Goal: Information Seeking & Learning: Understand process/instructions

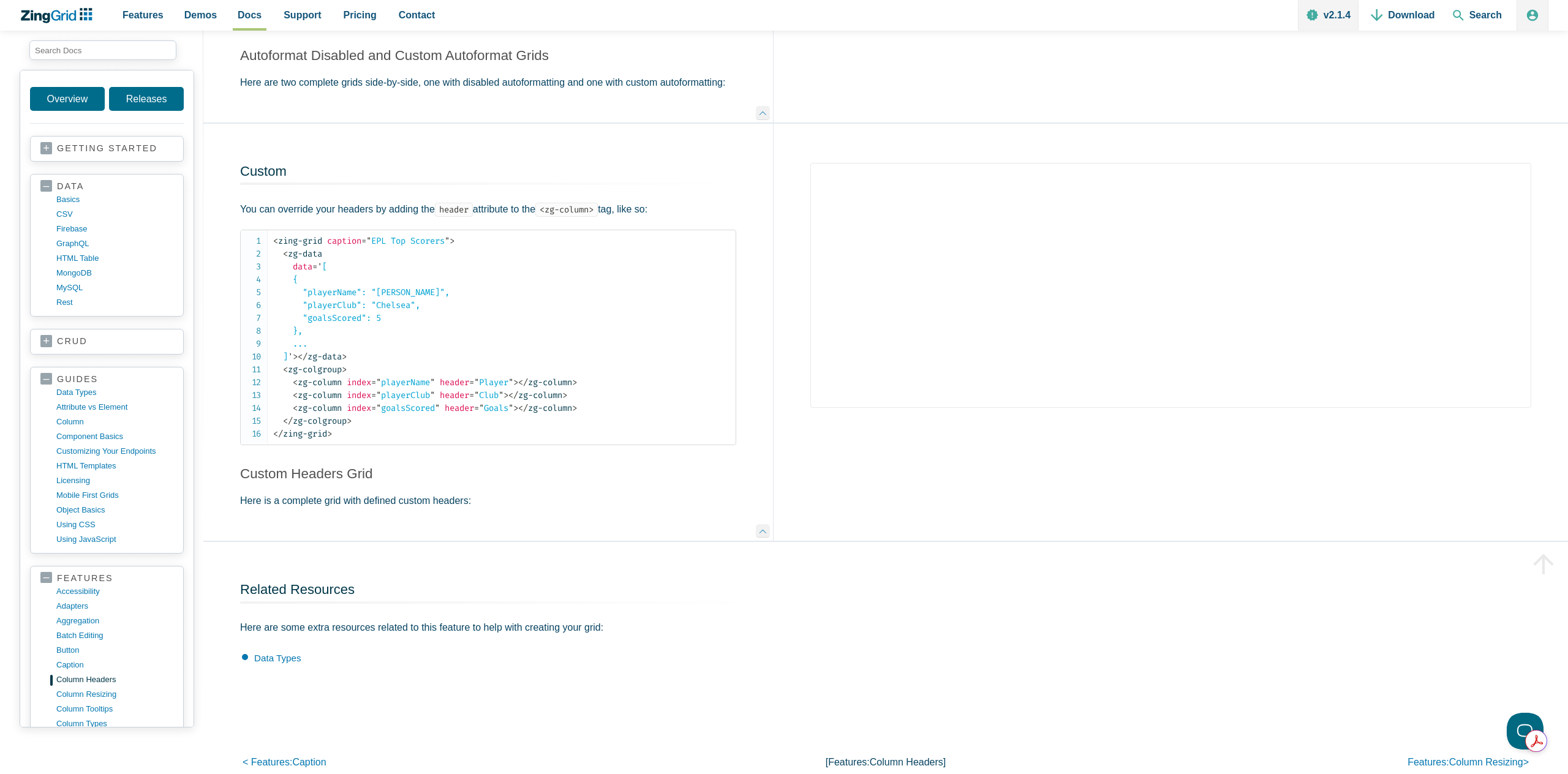
scroll to position [2214, 0]
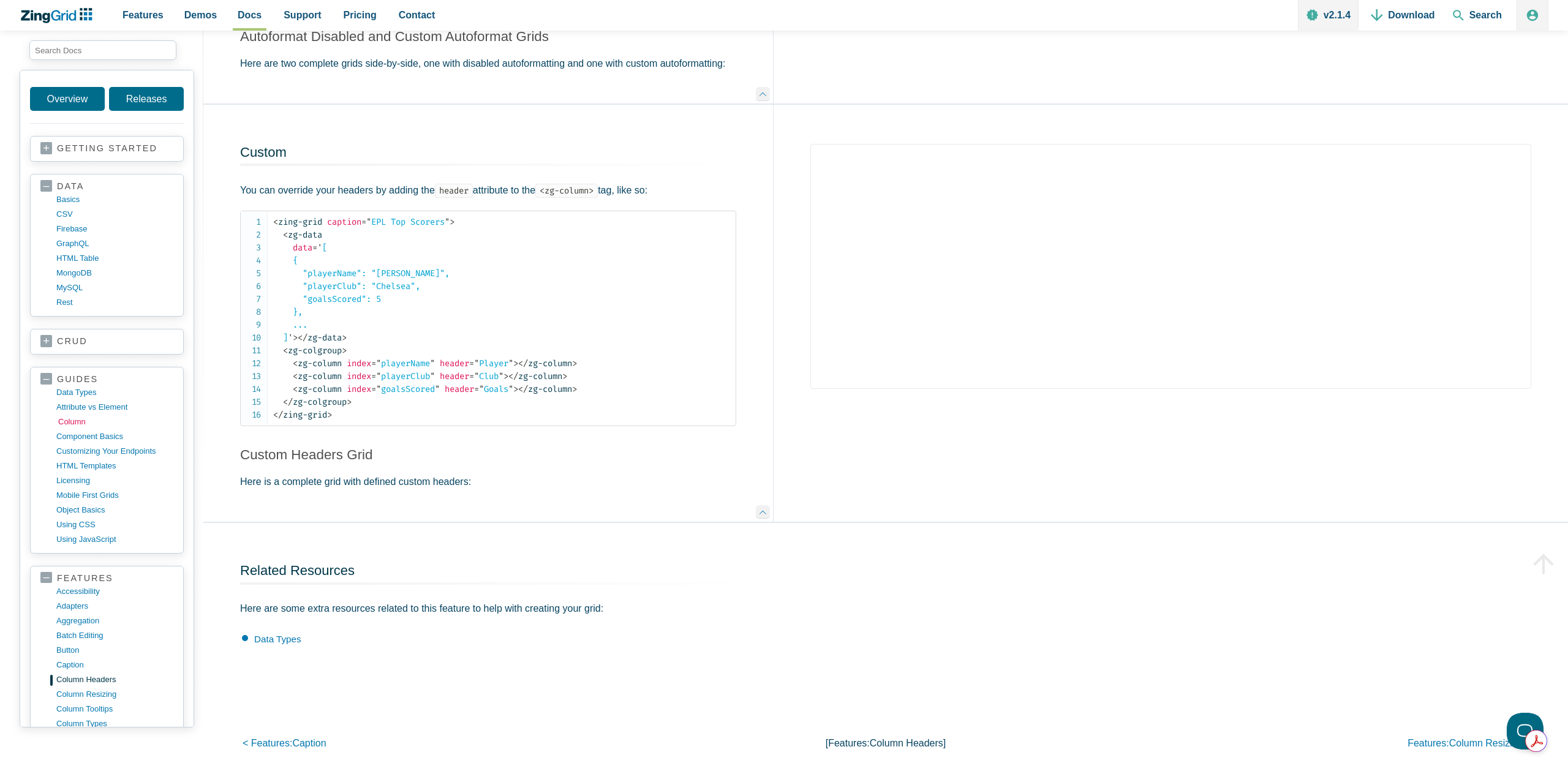
click at [68, 424] on link "column" at bounding box center [117, 421] width 117 height 15
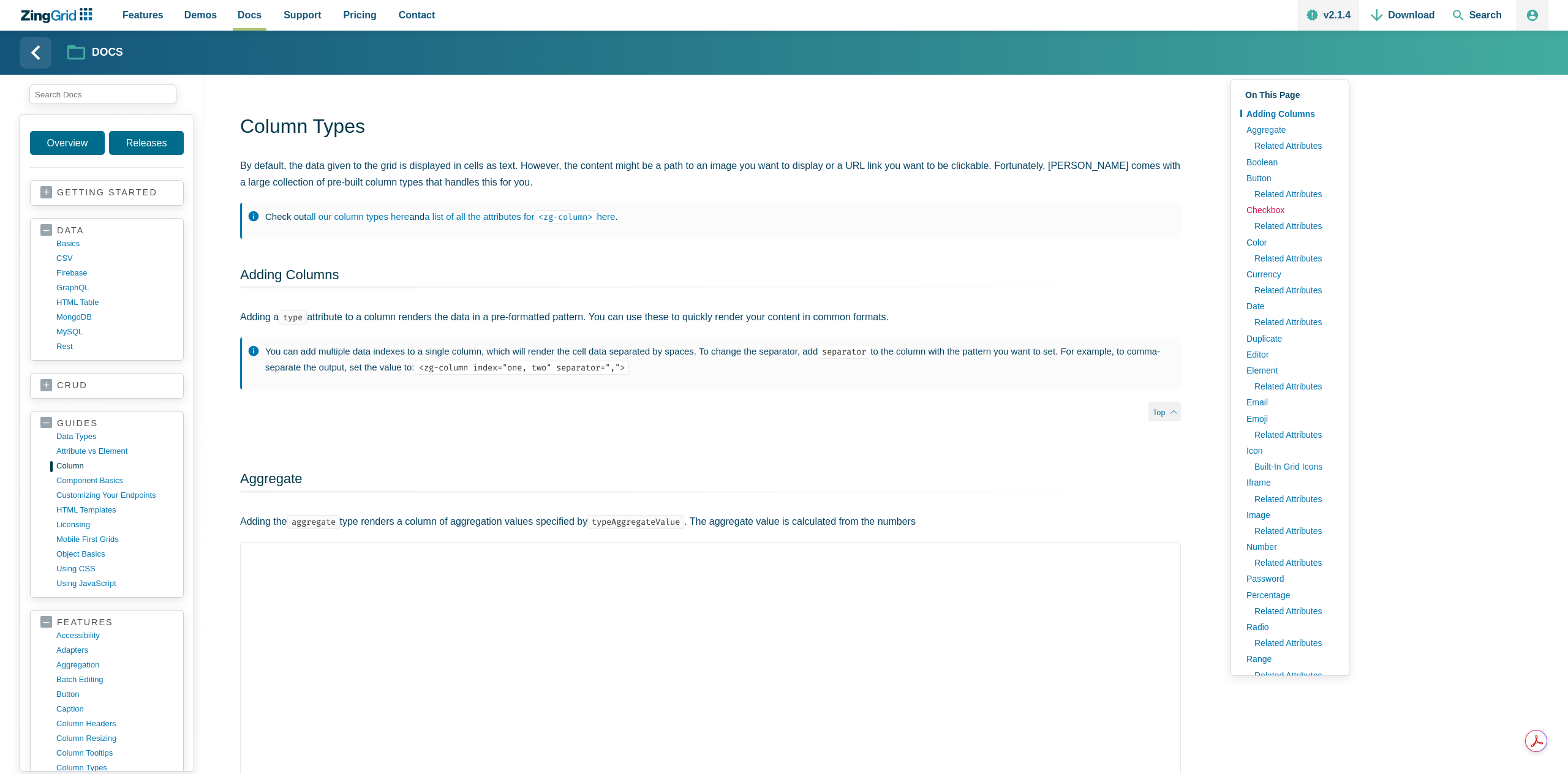
click at [1277, 212] on link "Checkbox" at bounding box center [1289, 209] width 98 height 16
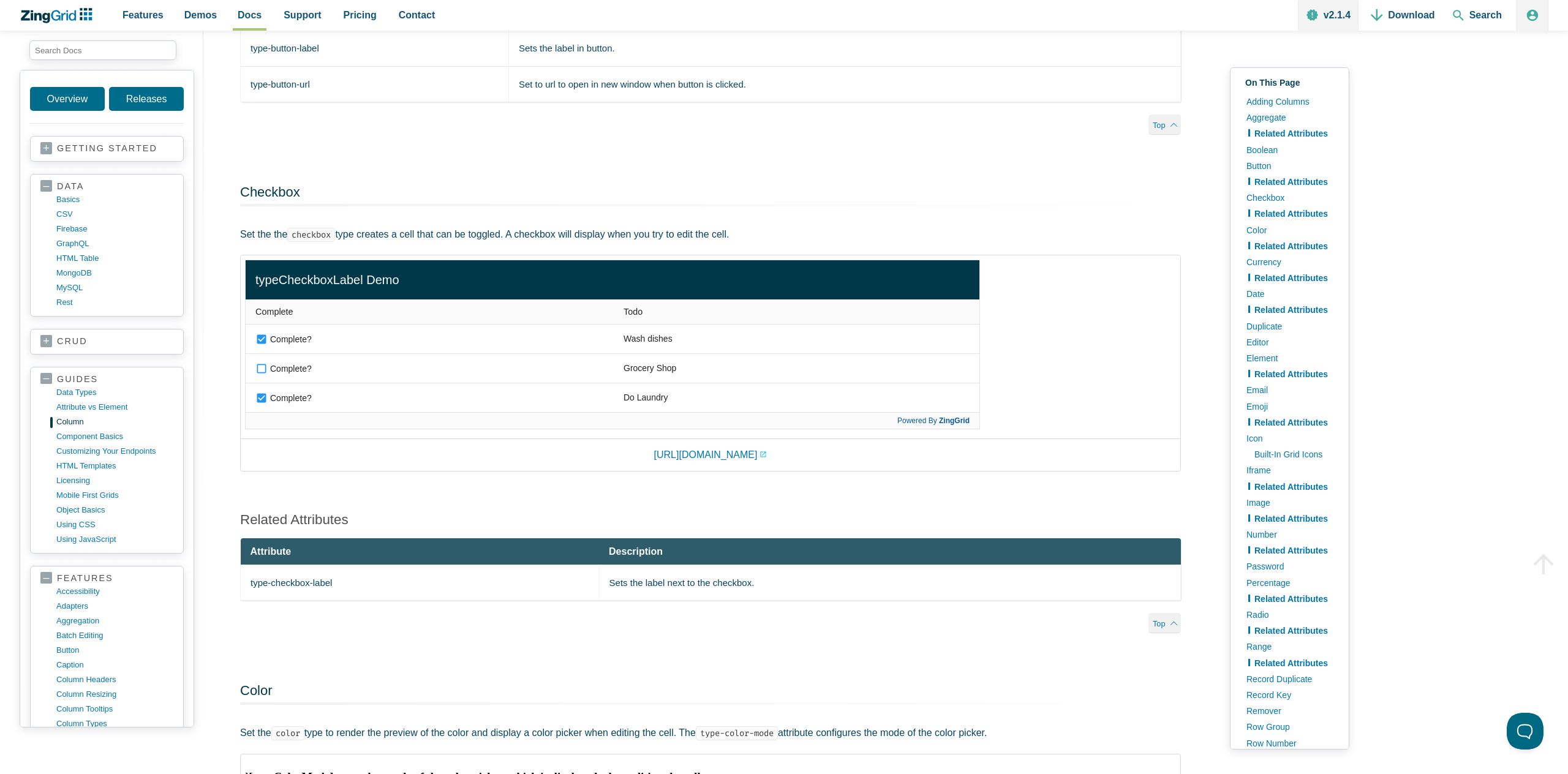
scroll to position [1791, 0]
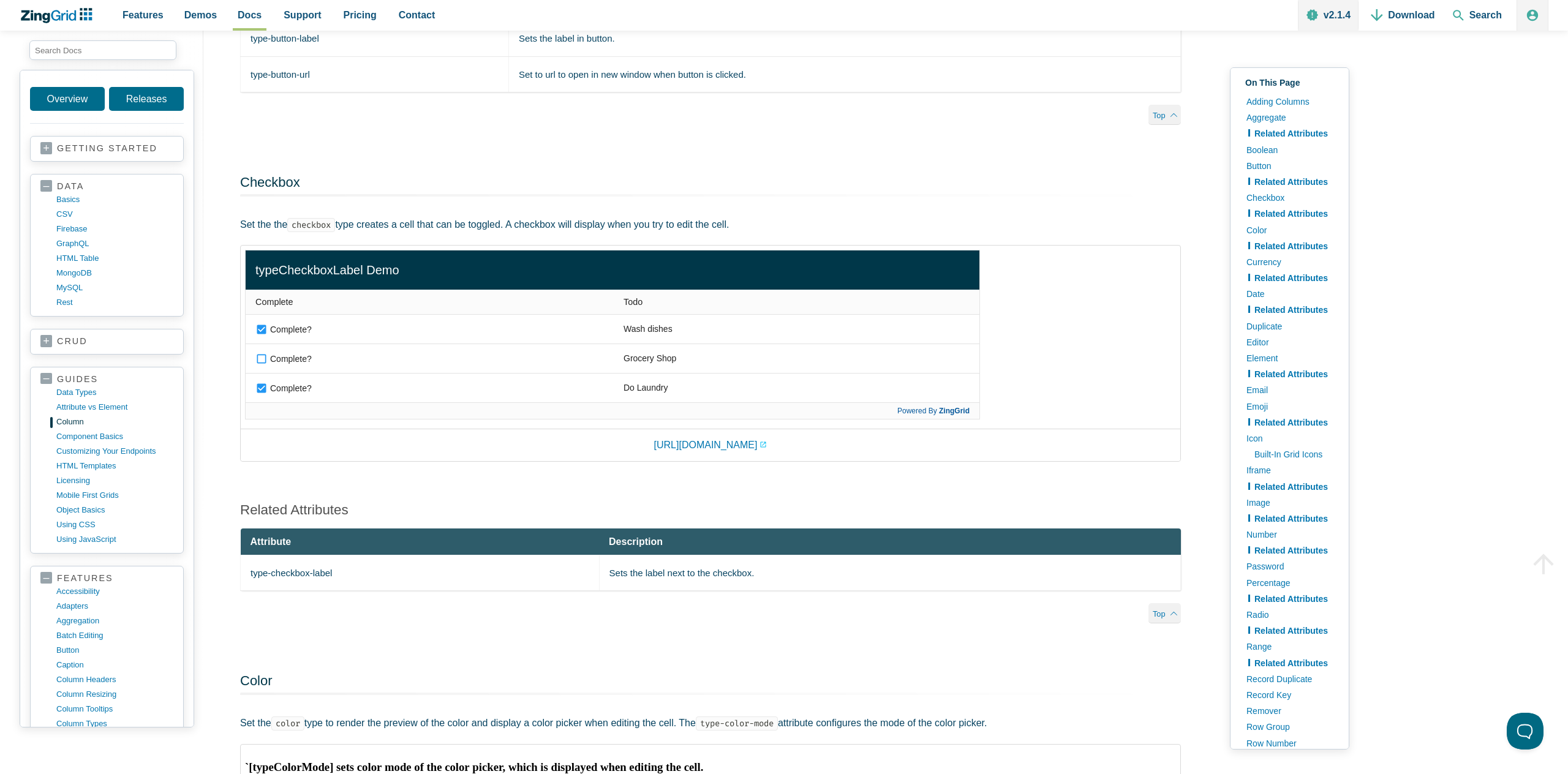
click at [259, 334] on img "App Content" at bounding box center [612, 334] width 734 height 170
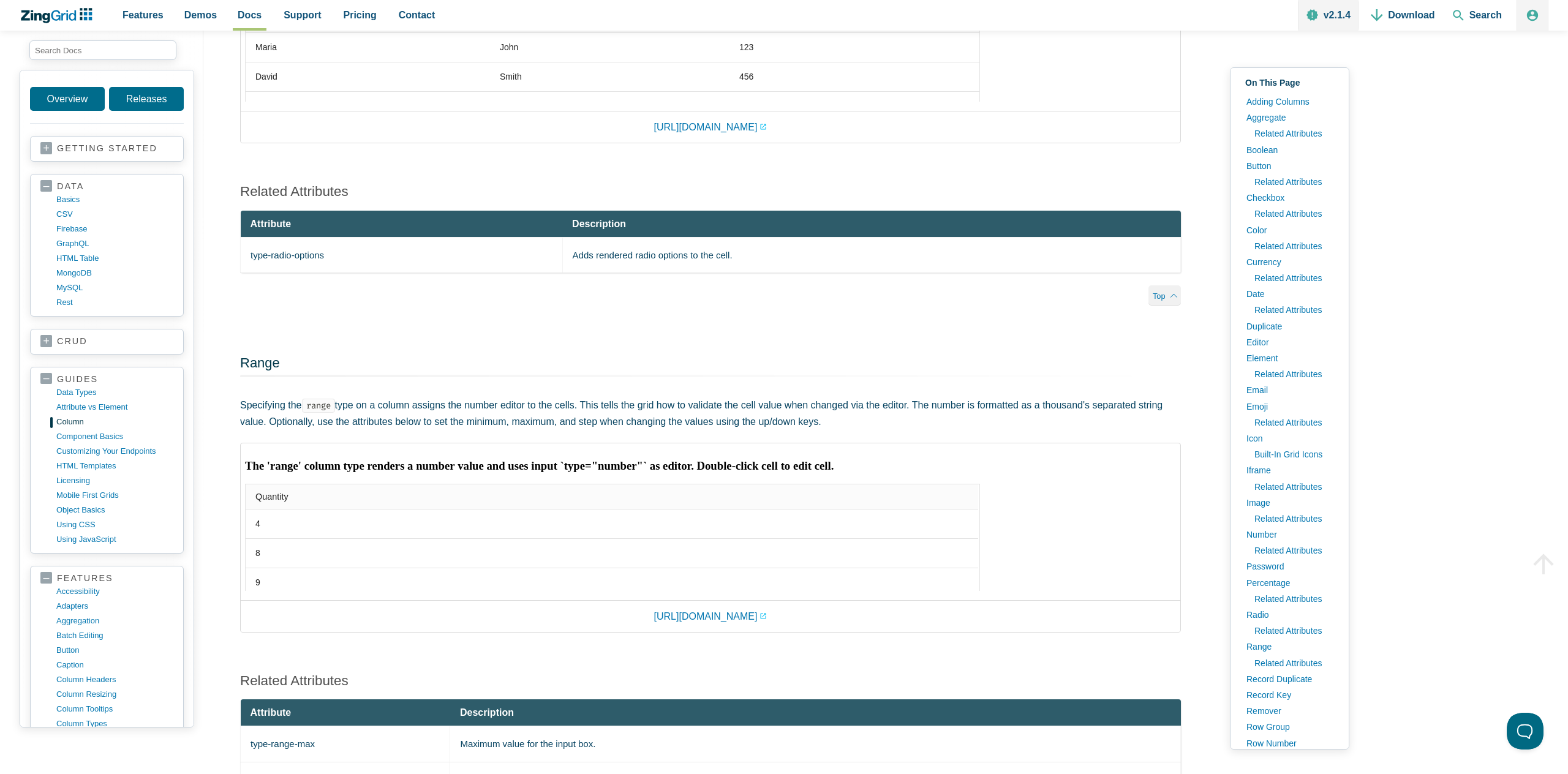
scroll to position [10624, 0]
